Goal: Information Seeking & Learning: Learn about a topic

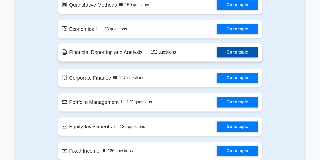
scroll to position [312, 0]
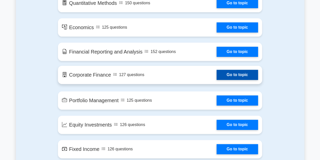
click at [243, 79] on link "Go to topic" at bounding box center [238, 75] width 42 height 10
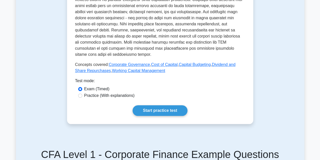
scroll to position [222, 0]
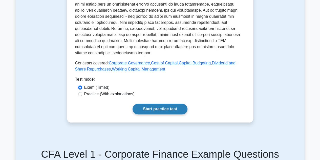
click at [140, 104] on link "Start practice test" at bounding box center [160, 109] width 55 height 11
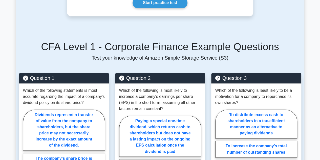
scroll to position [330, 0]
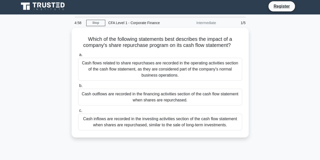
scroll to position [2, 0]
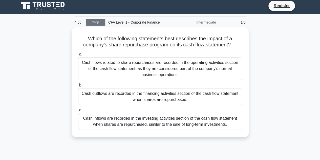
click at [99, 24] on link "Stop" at bounding box center [95, 22] width 19 height 6
